Goal: Task Accomplishment & Management: Manage account settings

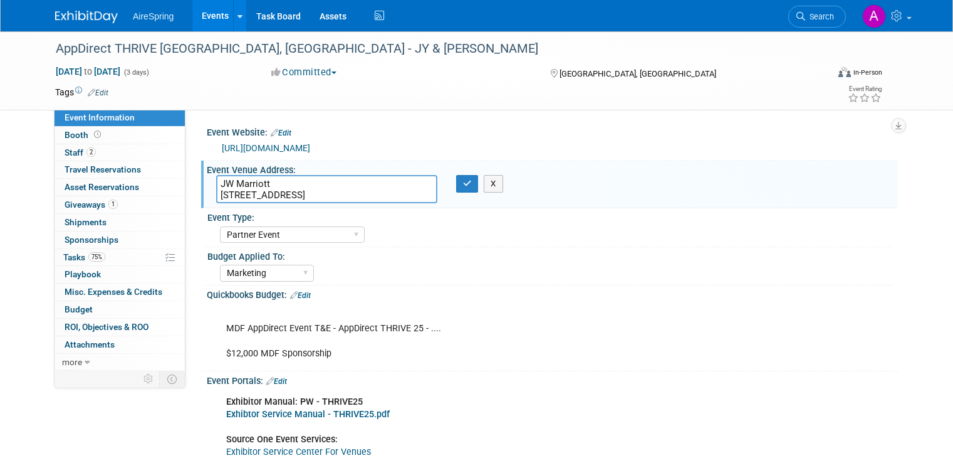
select select "Partner Event"
select select "Marketing"
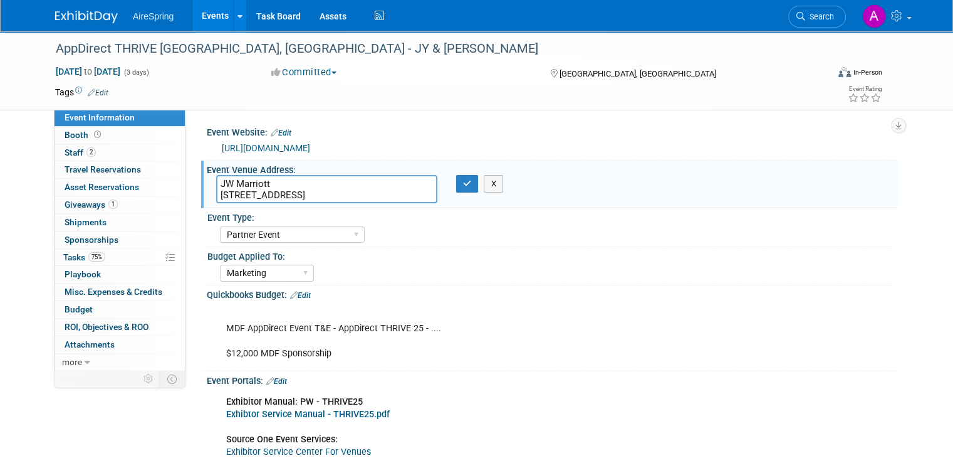
drag, startPoint x: 0, startPoint y: 0, endPoint x: 200, endPoint y: 18, distance: 200.7
click at [200, 18] on link "Events" at bounding box center [215, 15] width 46 height 31
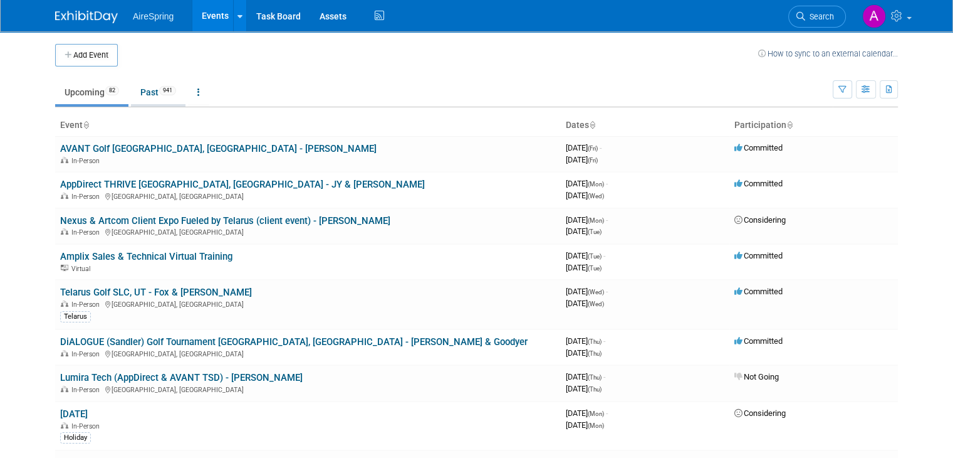
click at [135, 91] on link "Past 941" at bounding box center [158, 92] width 55 height 24
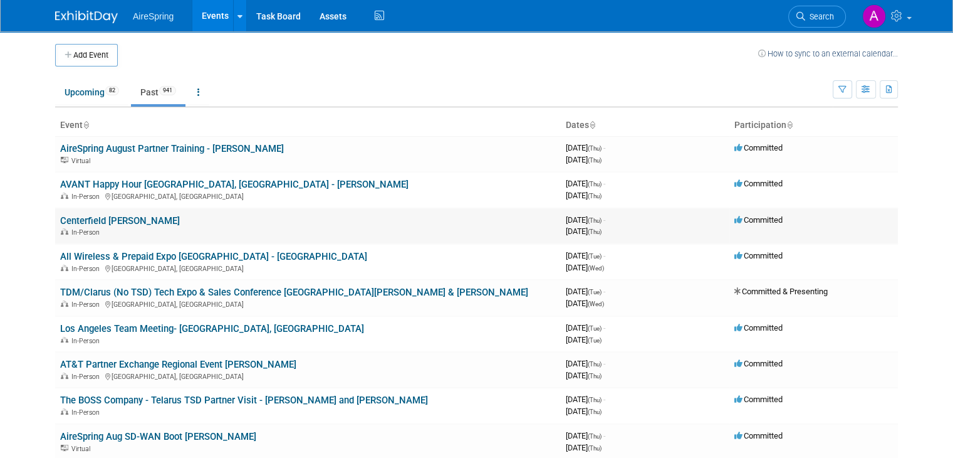
click at [158, 222] on link "Centerfield Dinner - Armstrong" at bounding box center [120, 220] width 120 height 11
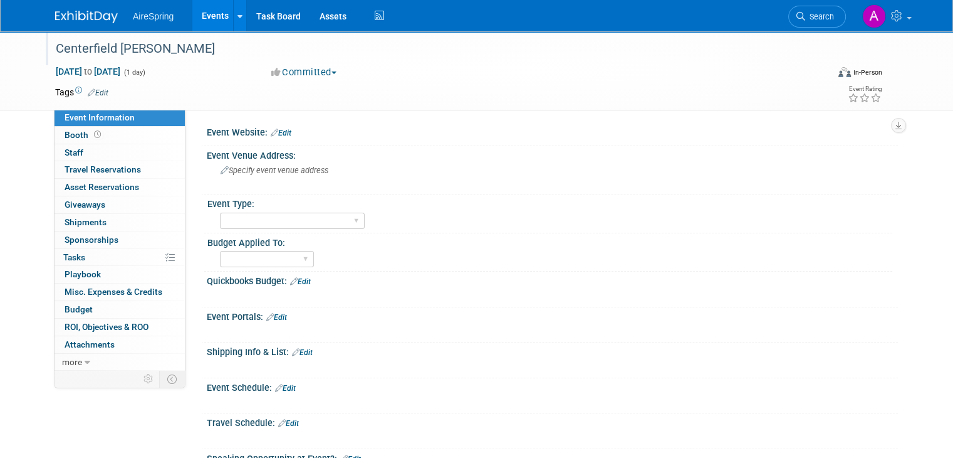
click at [128, 50] on div "Centerfield [PERSON_NAME]" at bounding box center [431, 49] width 761 height 23
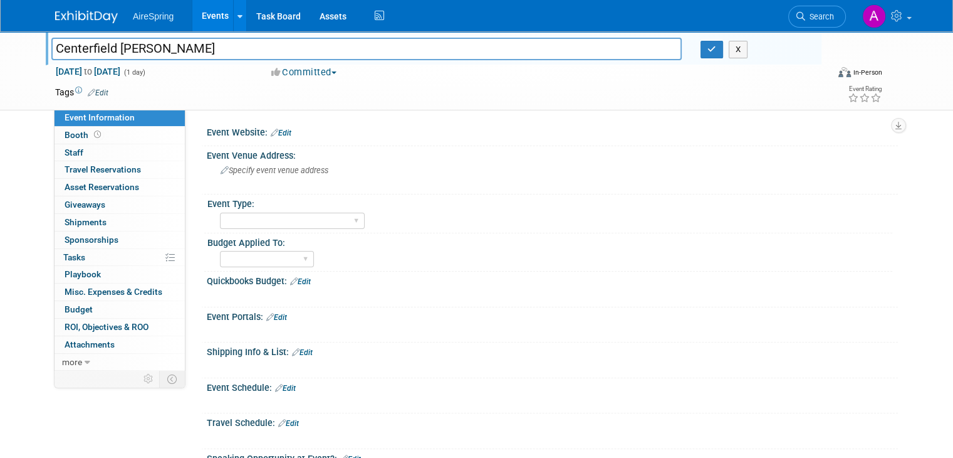
click at [128, 50] on input "Centerfield [PERSON_NAME]" at bounding box center [366, 49] width 630 height 22
type input "Centerfield Partner Meal - Armstrong"
click at [714, 51] on icon "button" at bounding box center [712, 49] width 9 height 8
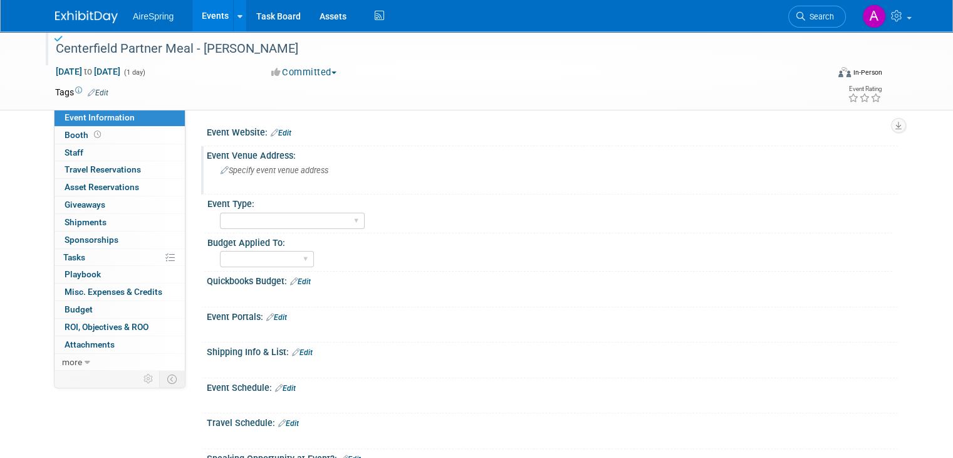
click at [271, 157] on div "Event Venue Address:" at bounding box center [552, 154] width 691 height 16
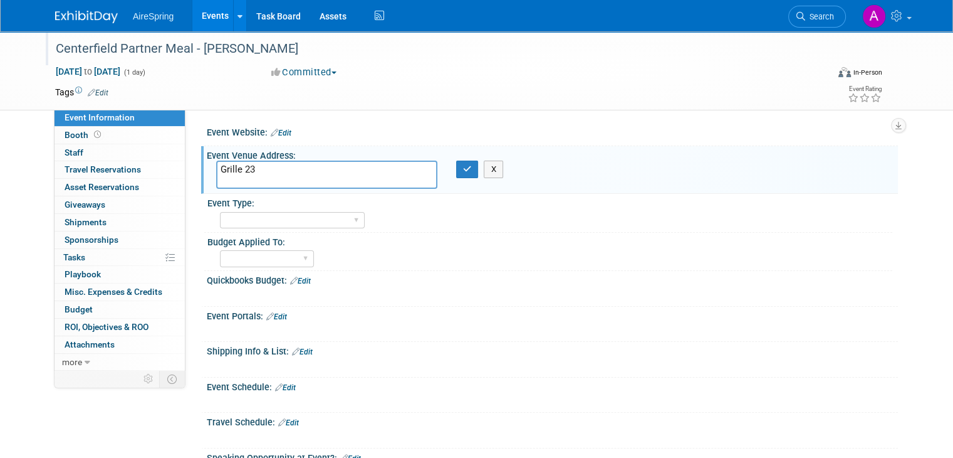
type textarea "Grille 23"
click at [473, 177] on div "Grille 23 X" at bounding box center [351, 174] width 288 height 28
click at [469, 172] on button "button" at bounding box center [467, 169] width 23 height 18
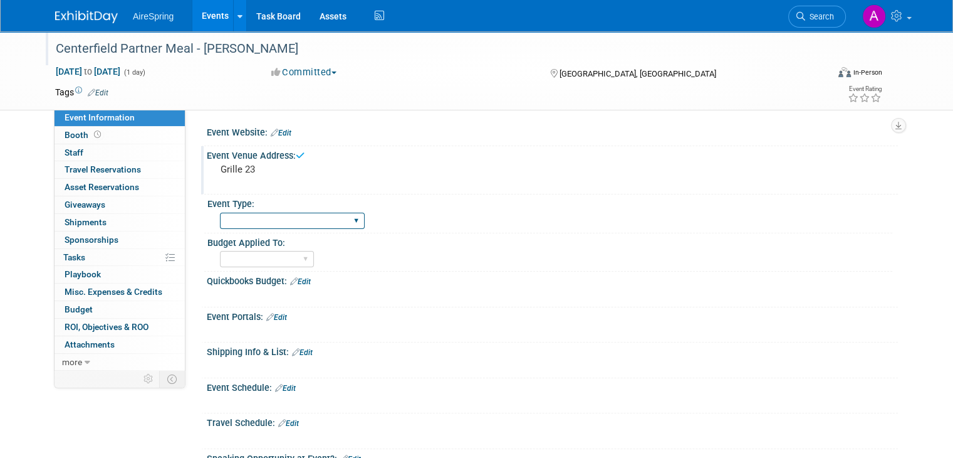
click at [328, 221] on select "AireSpring Event AireSpring Internal Partner Event Training Tradeshow - Exhibit…" at bounding box center [292, 220] width 145 height 17
click at [253, 253] on select "Marketing Sales Operations Customer" at bounding box center [267, 259] width 94 height 17
select select "Operations"
click at [220, 251] on select "Marketing Sales Operations Customer" at bounding box center [267, 259] width 94 height 17
click at [257, 226] on select "AireSpring Event AireSpring Internal Partner Event Training Tradeshow - Exhibit…" at bounding box center [292, 220] width 145 height 17
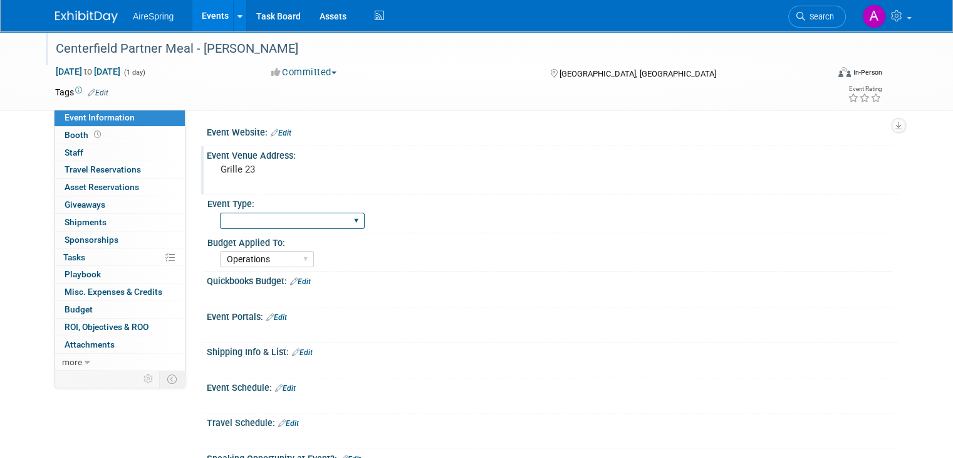
select select "Customer Visit"
click at [220, 212] on select "AireSpring Event AireSpring Internal Partner Event Training Tradeshow - Exhibit…" at bounding box center [292, 220] width 145 height 17
click at [261, 169] on pre "Grille 23" at bounding box center [351, 169] width 261 height 11
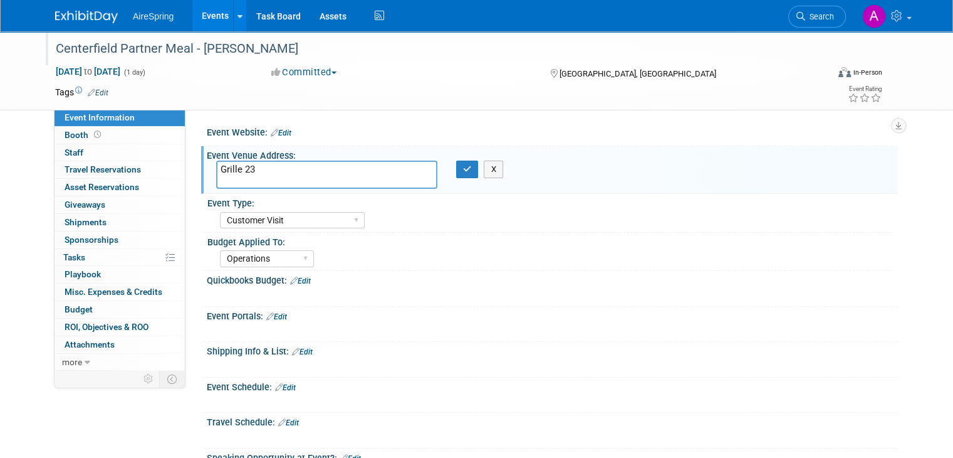
paste textarea "161 Berkeley St, Boston, MA 02116"
click at [228, 167] on textarea "Grille 23 161 Berkeley St, Boston, MA 02116" at bounding box center [326, 174] width 221 height 28
type textarea "Grill 23 161 Berkeley St, Boston, MA 02116"
click at [463, 171] on icon "button" at bounding box center [467, 169] width 9 height 8
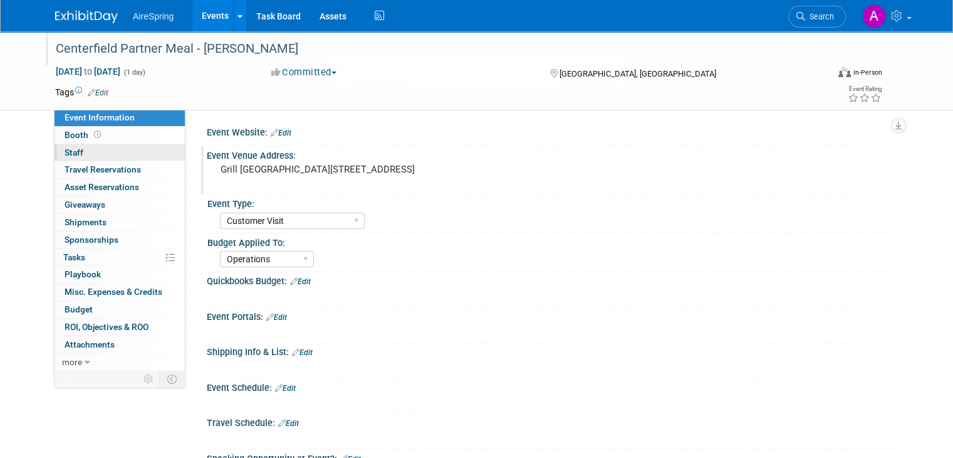
click at [98, 157] on link "0 Staff 0" at bounding box center [120, 152] width 130 height 17
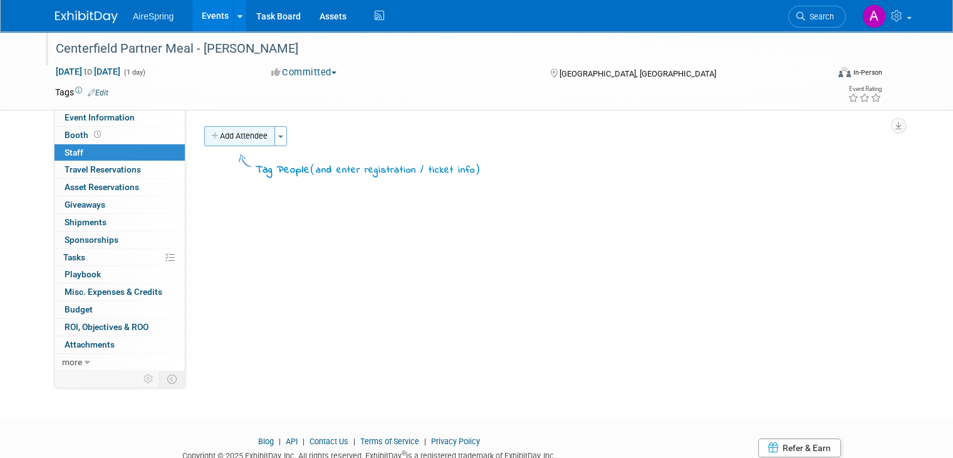
click at [250, 137] on button "Add Attendee" at bounding box center [239, 136] width 71 height 20
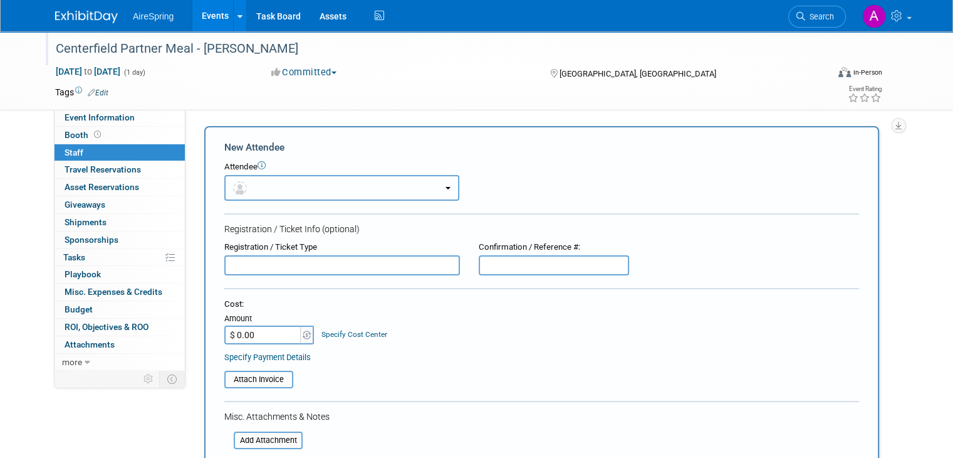
click at [318, 194] on button "button" at bounding box center [341, 188] width 235 height 26
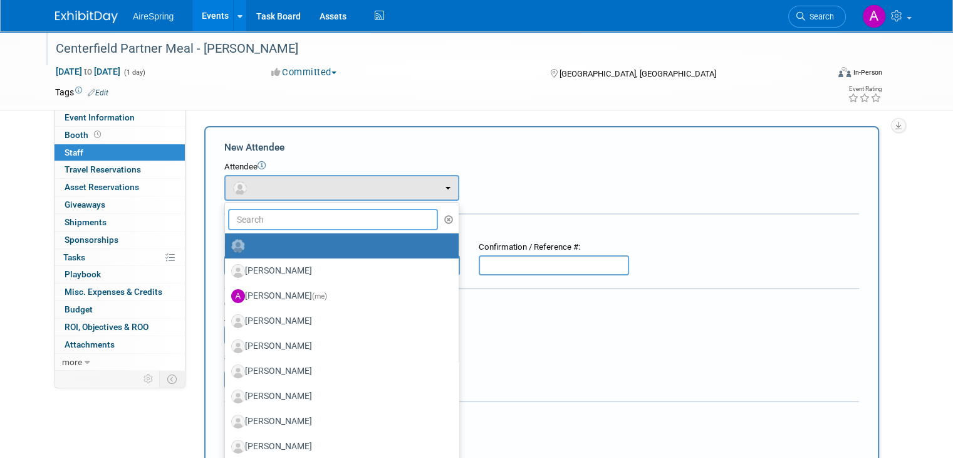
click at [276, 212] on input "text" at bounding box center [333, 219] width 210 height 21
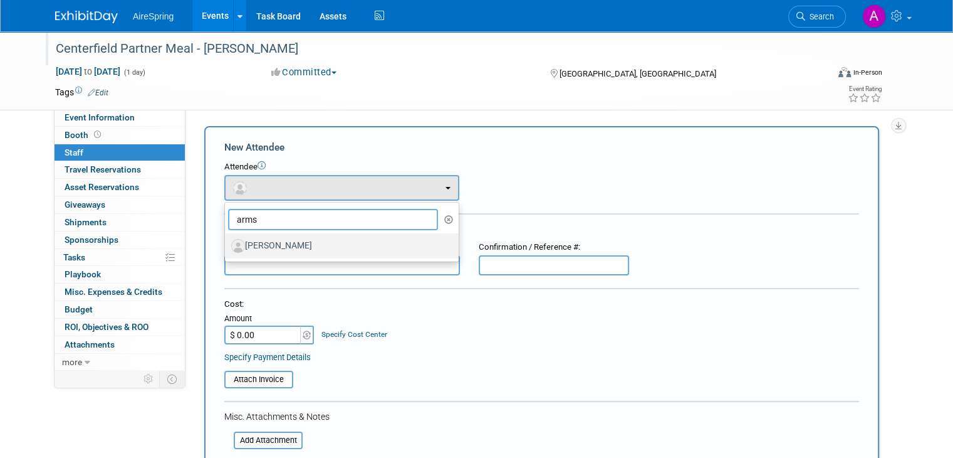
type input "arms"
click at [288, 248] on label "Jeff Armstrong" at bounding box center [338, 246] width 215 height 20
click at [227, 248] on input "Jeff Armstrong" at bounding box center [223, 244] width 8 height 8
select select "83fc4ea0-5d95-4584-bbf7-6b015140ed08"
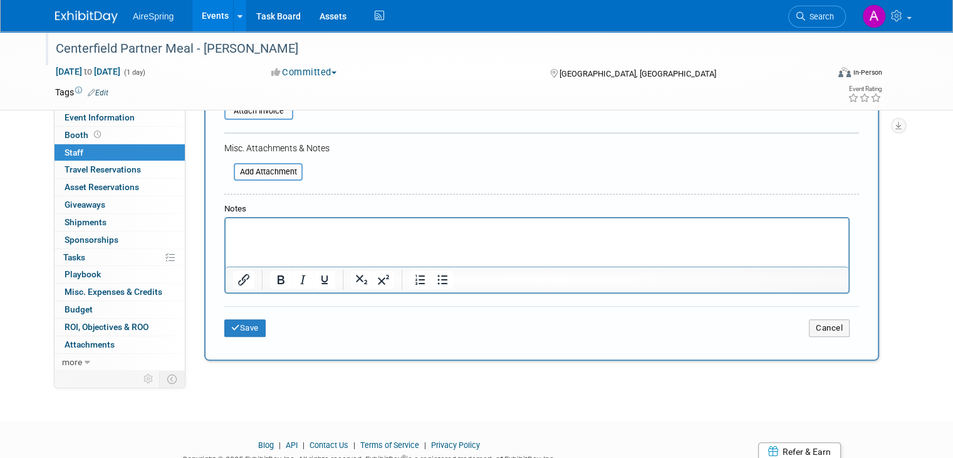
scroll to position [322, 0]
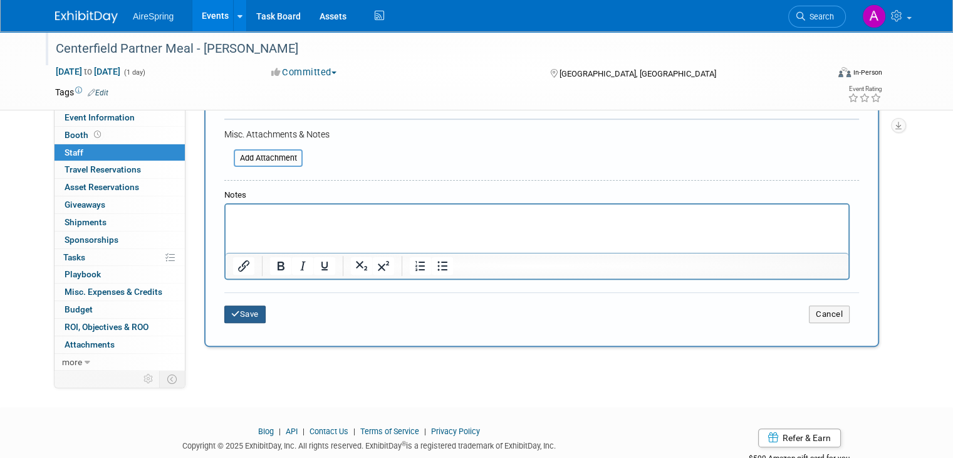
click at [237, 310] on button "Save" at bounding box center [244, 314] width 41 height 18
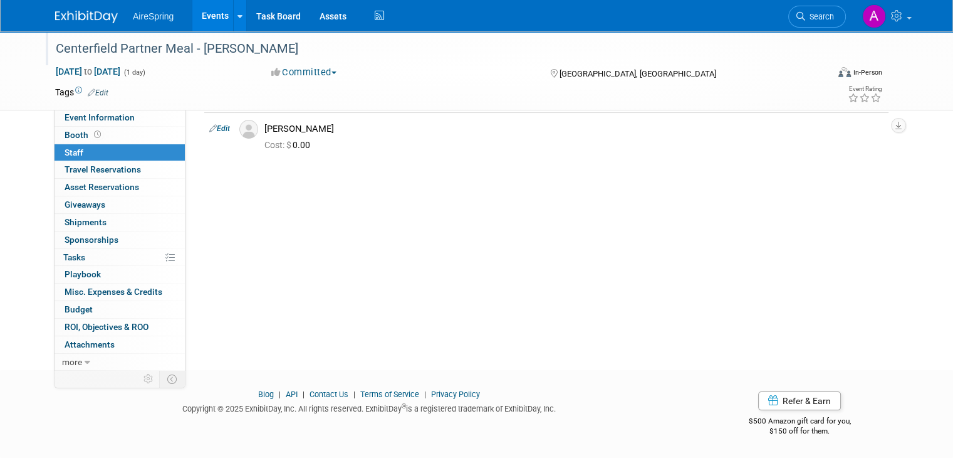
scroll to position [0, 0]
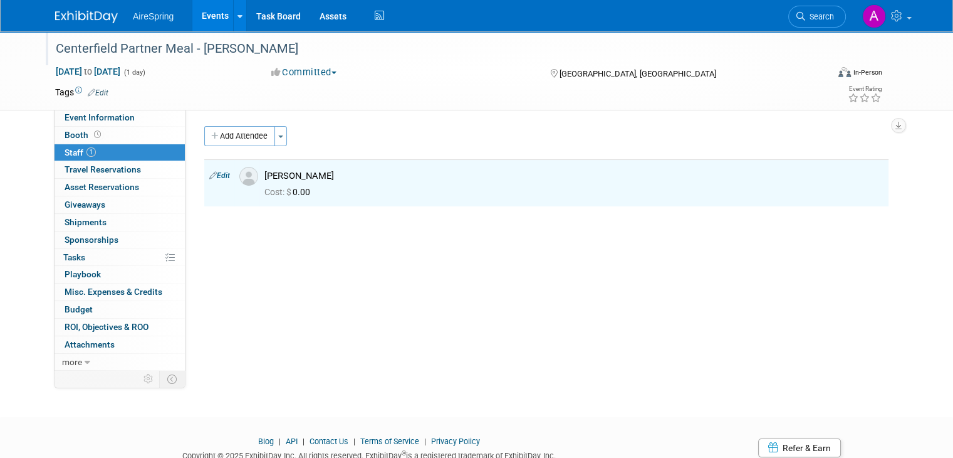
click at [196, 16] on link "Events" at bounding box center [215, 15] width 46 height 31
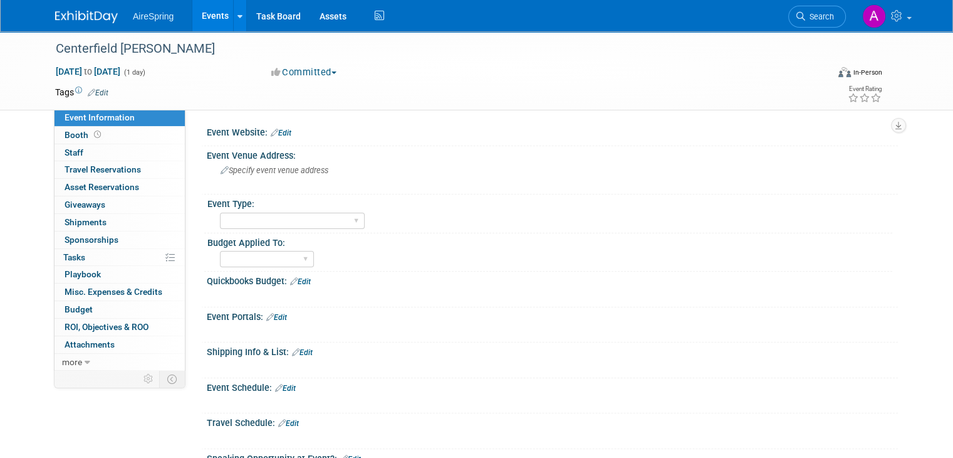
click at [196, 4] on link "Events" at bounding box center [215, 15] width 46 height 31
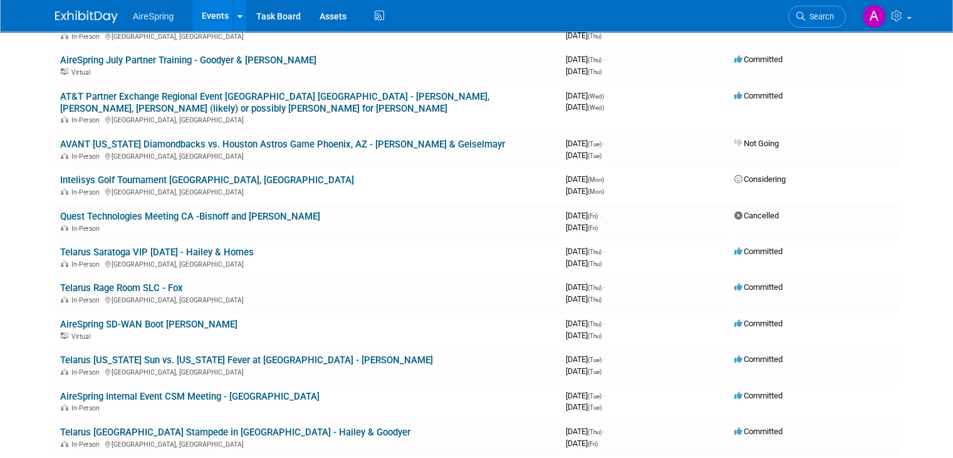
scroll to position [917, 0]
click at [189, 210] on link "Quest Technologies Meeting CA -Bisnoff and [PERSON_NAME]" at bounding box center [190, 215] width 260 height 11
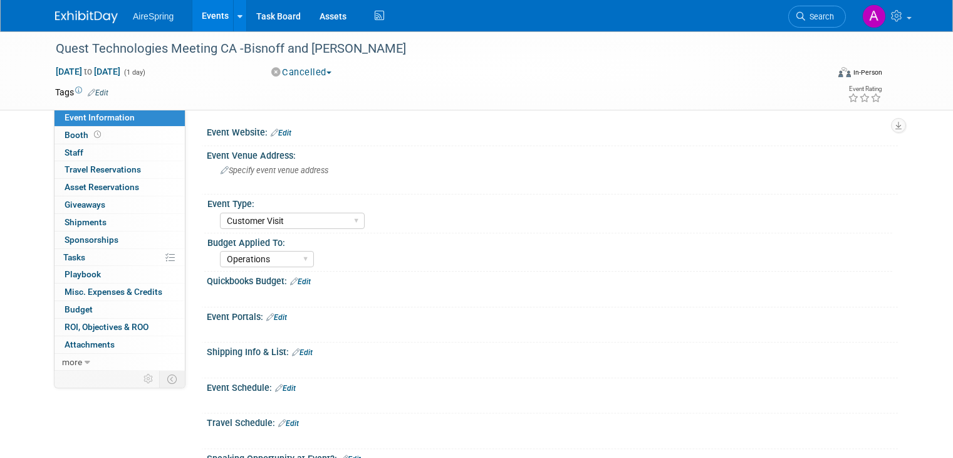
select select "Customer Visit"
select select "Operations"
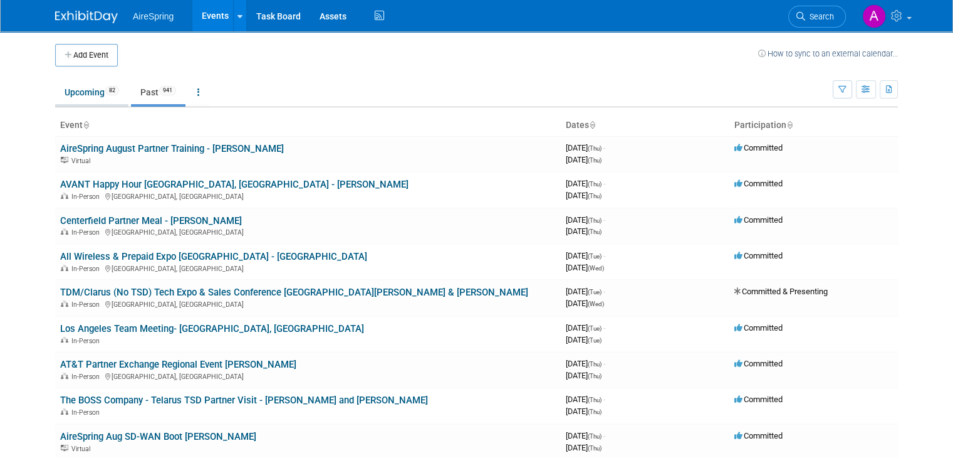
click at [92, 98] on link "Upcoming 82" at bounding box center [91, 92] width 73 height 24
